Goal: Find contact information: Find contact information

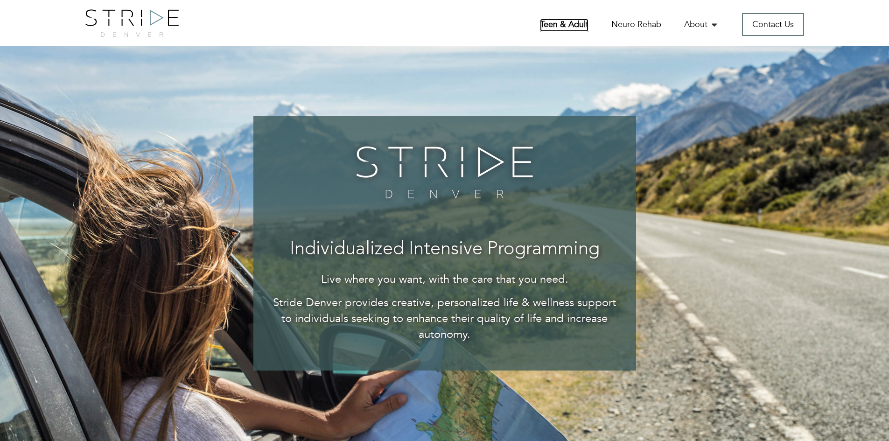
click at [574, 27] on link "Teen & Adult" at bounding box center [564, 25] width 49 height 13
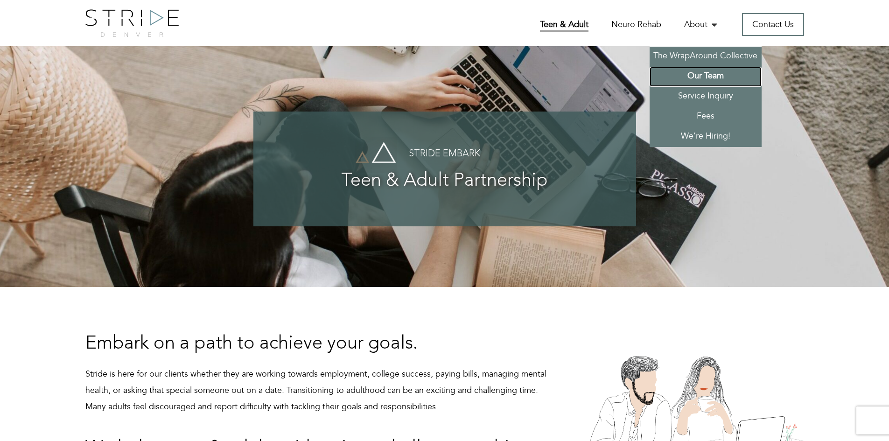
click at [710, 74] on link "Our Team" at bounding box center [706, 77] width 112 height 20
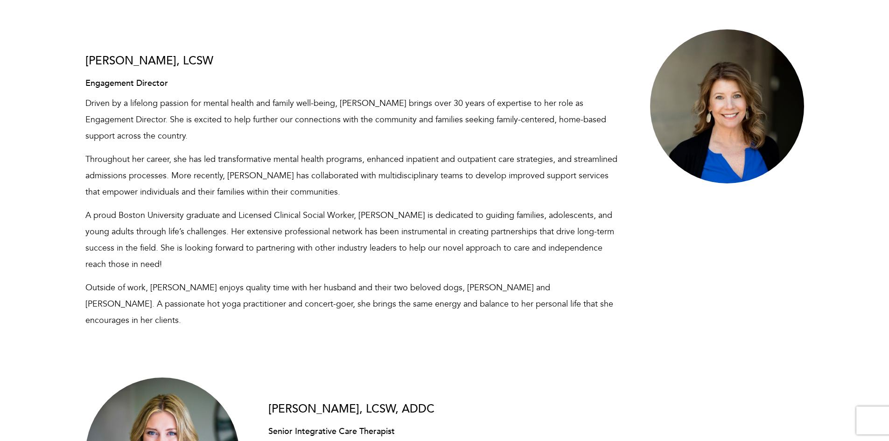
scroll to position [1447, 0]
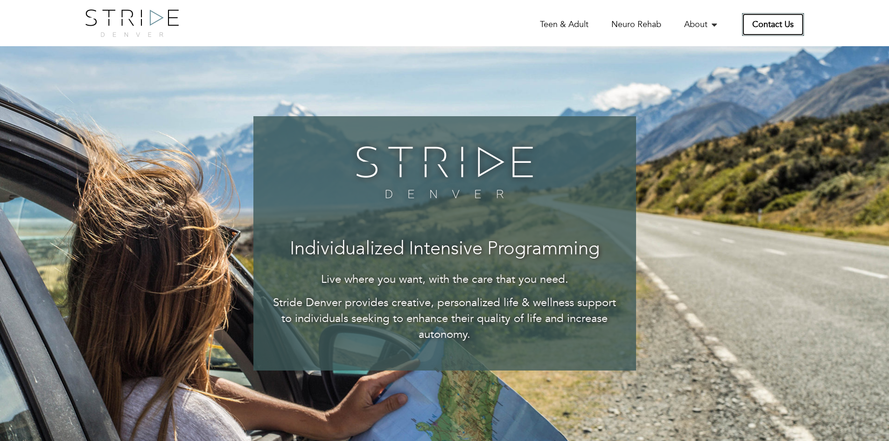
click at [759, 28] on link "Contact Us" at bounding box center [773, 24] width 62 height 23
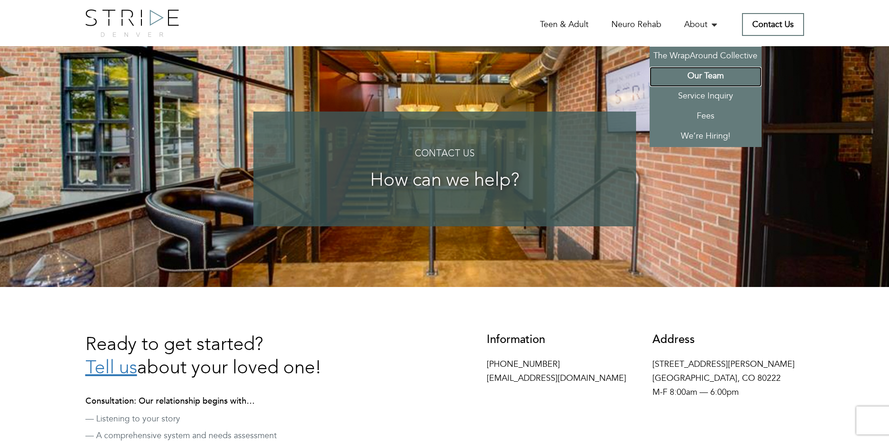
click at [705, 78] on link "Our Team" at bounding box center [706, 77] width 112 height 20
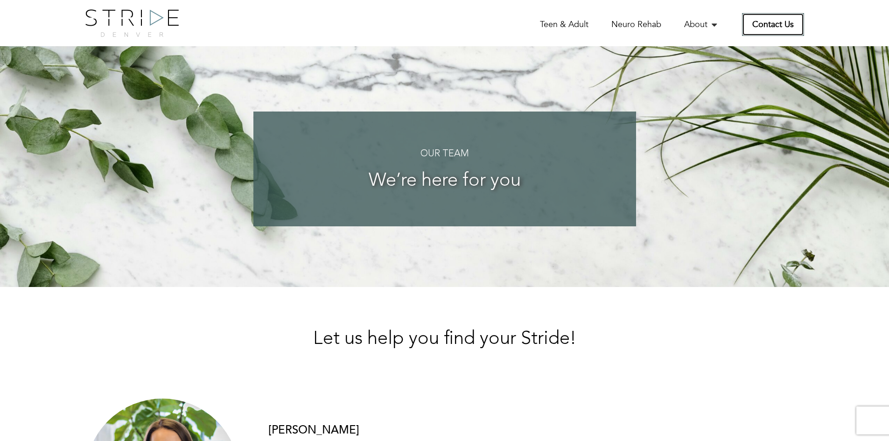
click at [779, 19] on link "Contact Us" at bounding box center [773, 24] width 62 height 23
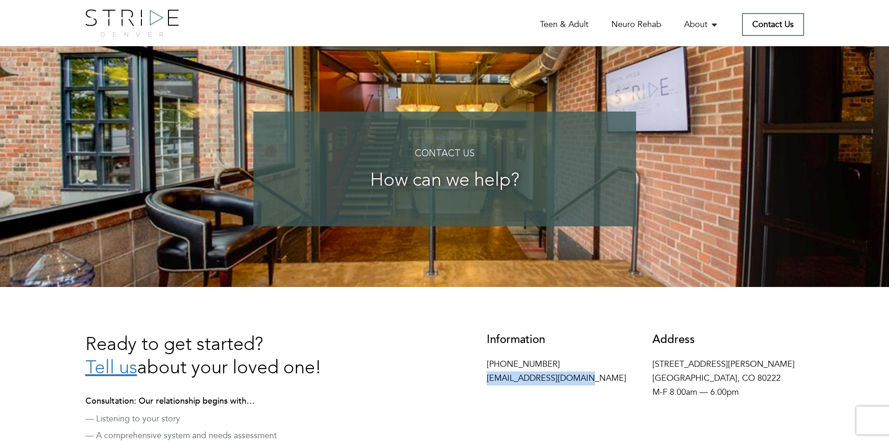
drag, startPoint x: 584, startPoint y: 379, endPoint x: 490, endPoint y: 378, distance: 93.9
click at [480, 383] on div "Information 970-425-6170 hello@stridedenver.com" at bounding box center [563, 362] width 166 height 56
copy p "[EMAIL_ADDRESS][DOMAIN_NAME]"
